Goal: Connect with others: Connect with others

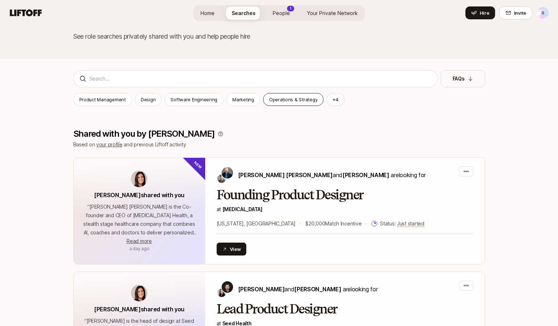
scroll to position [39, 0]
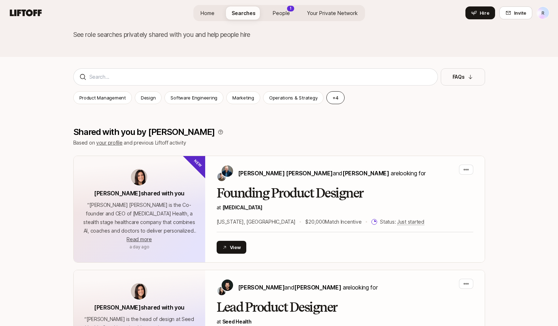
click at [329, 97] on button "+ 4" at bounding box center [335, 97] width 18 height 13
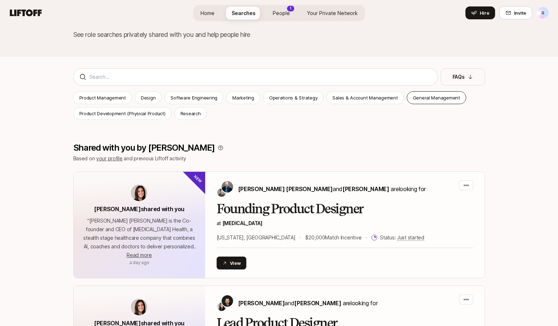
click at [418, 100] on p "General Management" at bounding box center [436, 97] width 47 height 7
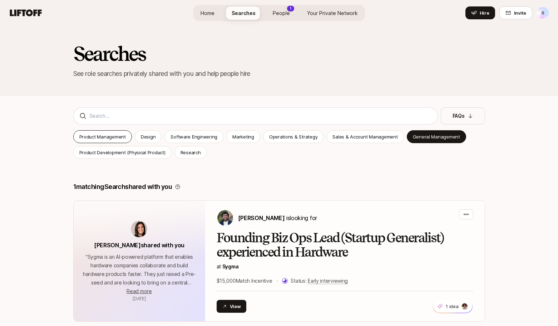
click at [106, 139] on p "Product Management" at bounding box center [102, 136] width 46 height 7
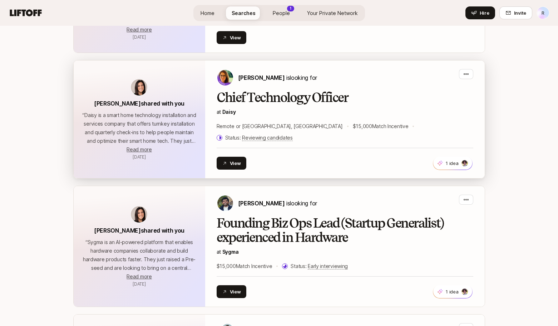
scroll to position [826, 0]
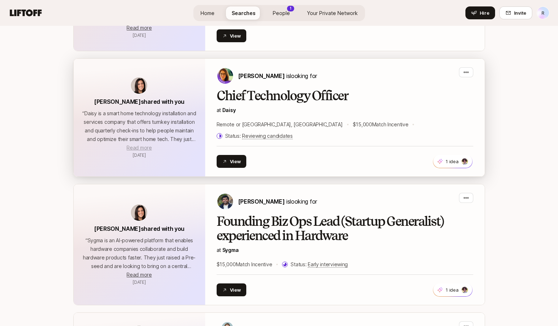
click at [142, 144] on span "Read more" at bounding box center [139, 147] width 25 height 6
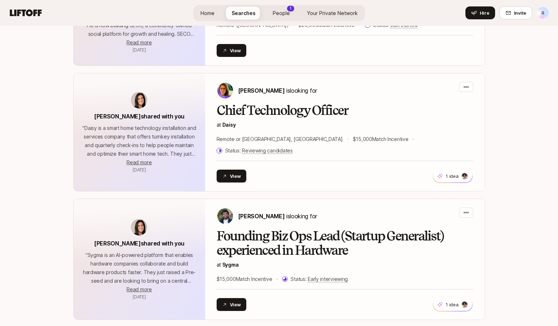
scroll to position [795, 0]
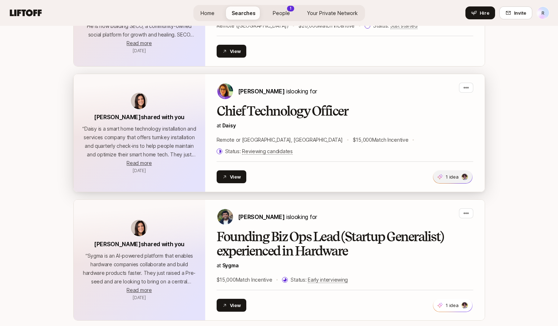
click at [457, 173] on p "1 idea" at bounding box center [452, 176] width 13 height 7
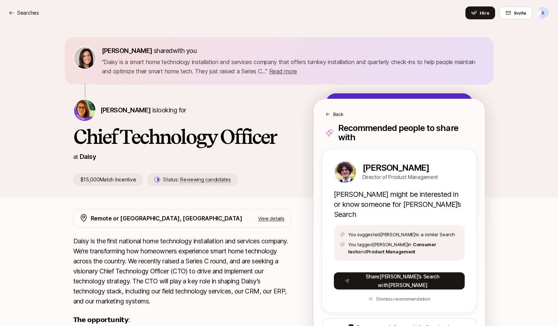
click at [385, 167] on link "[PERSON_NAME]" at bounding box center [401, 168] width 76 height 10
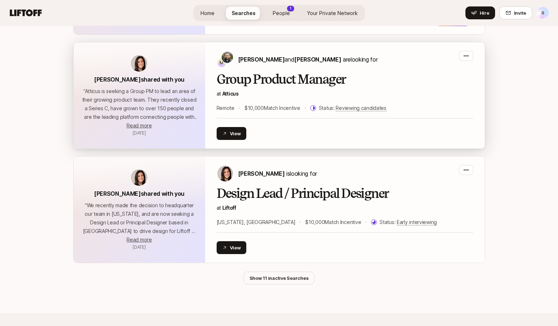
scroll to position [1437, 0]
